Goal: Check status: Check status

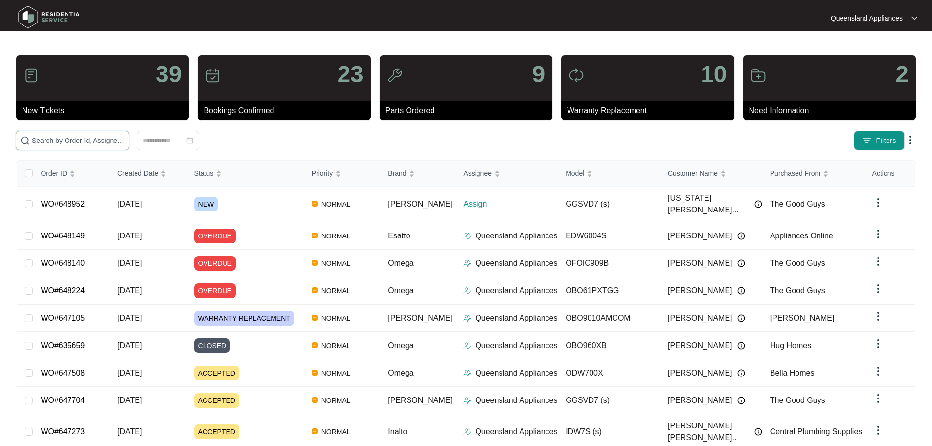
click at [68, 141] on input "text" at bounding box center [78, 140] width 93 height 11
paste input "647035"
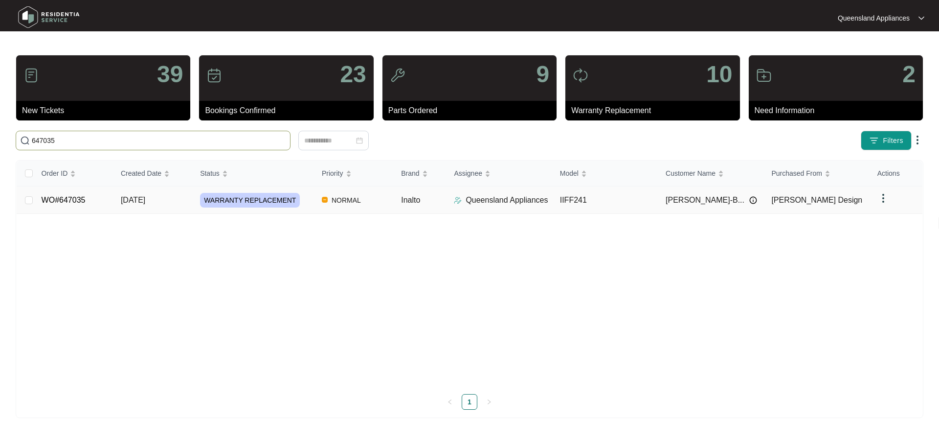
type input "647035"
click at [64, 204] on link "WO#647035" at bounding box center [64, 200] width 44 height 8
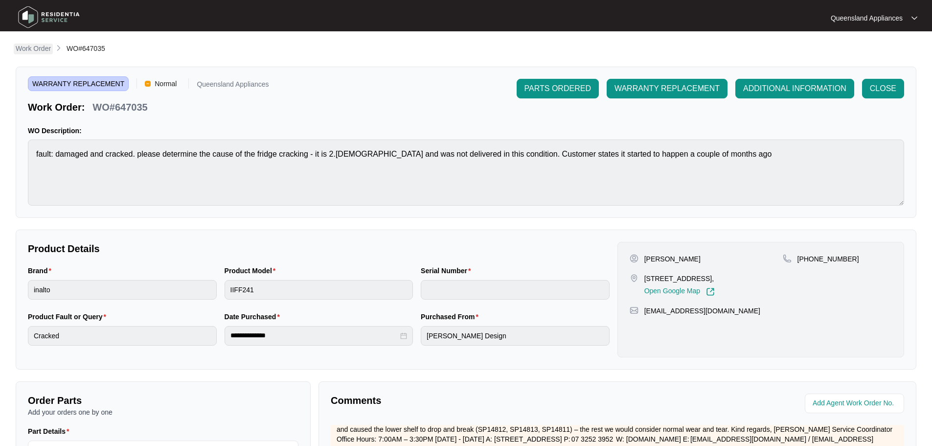
click at [34, 49] on p "Work Order" at bounding box center [33, 49] width 35 height 10
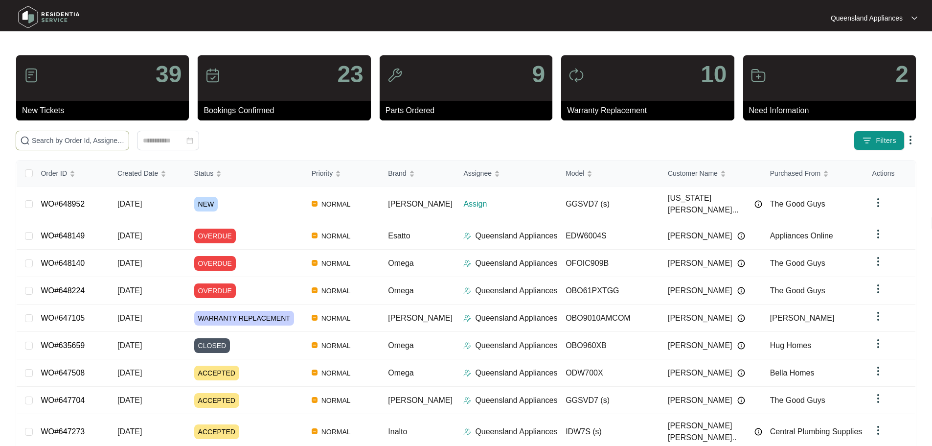
click at [125, 139] on input "text" at bounding box center [78, 140] width 93 height 11
paste input "11239435"
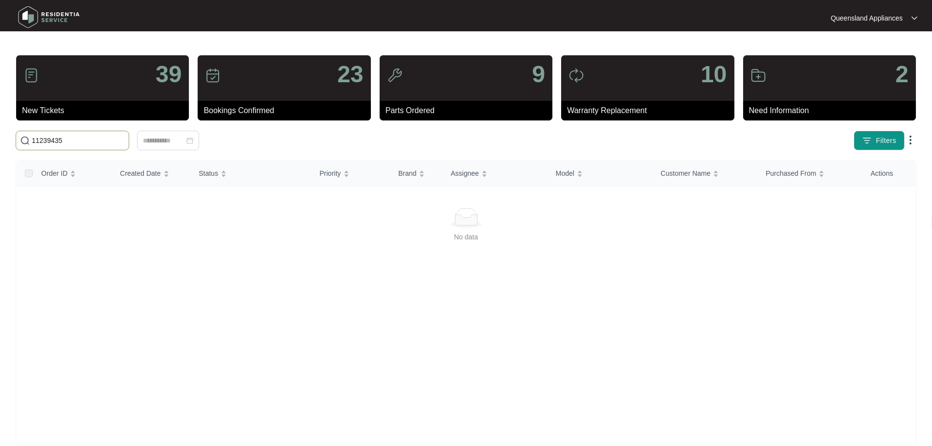
click at [44, 141] on input "11239435" at bounding box center [78, 140] width 93 height 11
paste input "648952"
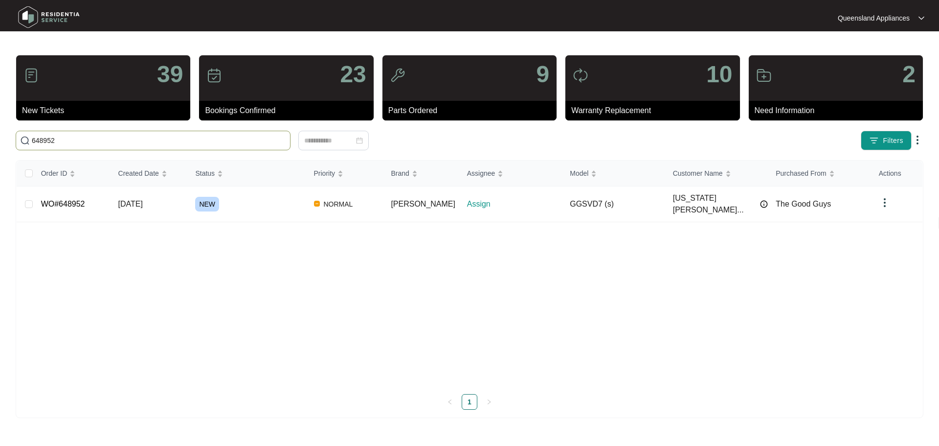
type input "648952"
click at [86, 202] on td "WO#648952" at bounding box center [71, 204] width 77 height 36
